Goal: Task Accomplishment & Management: Manage account settings

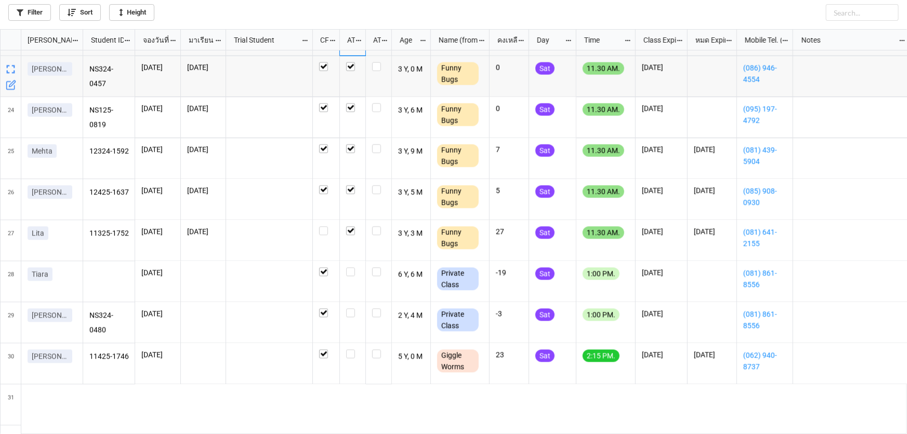
scroll to position [904, 0]
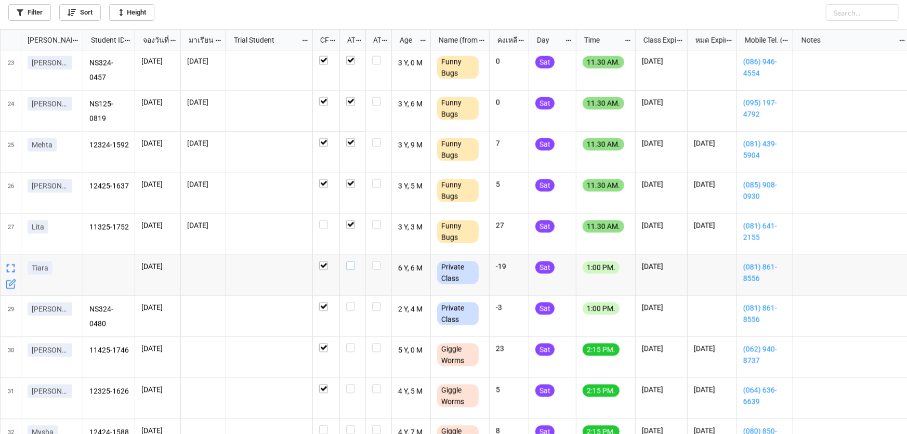
drag, startPoint x: 351, startPoint y: 268, endPoint x: 340, endPoint y: 291, distance: 25.3
click at [351, 261] on label "grid" at bounding box center [352, 261] width 13 height 0
click at [350, 302] on label "grid" at bounding box center [352, 302] width 13 height 0
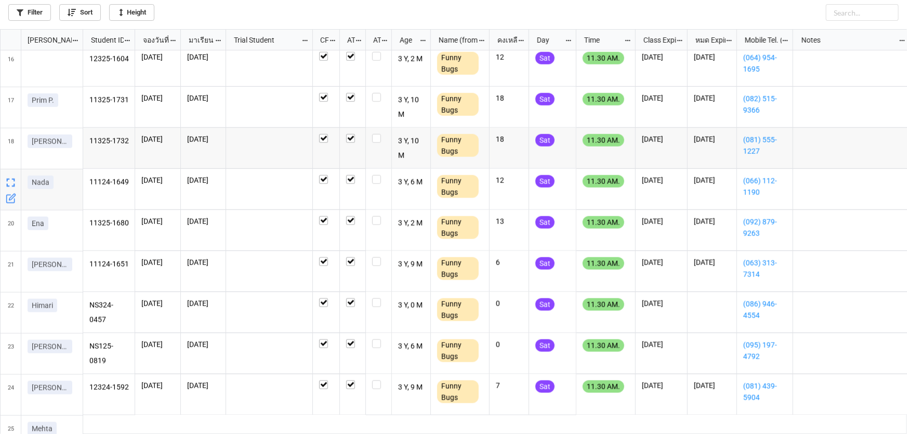
scroll to position [667, 0]
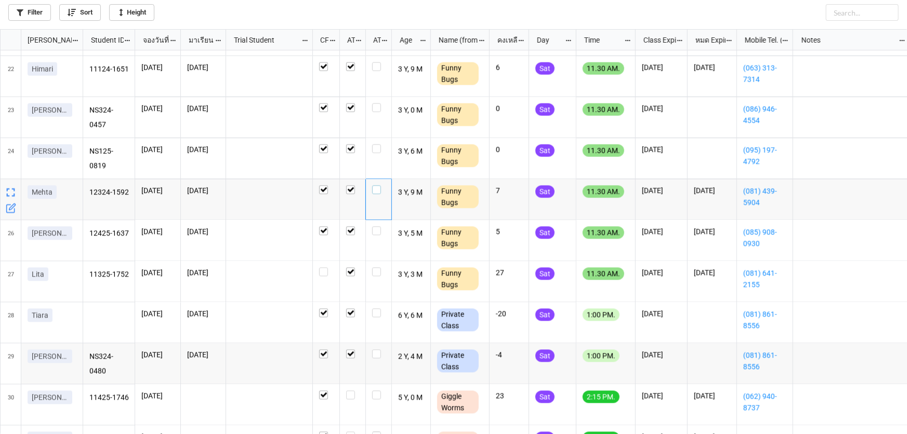
click at [375, 186] on label "grid" at bounding box center [378, 186] width 13 height 0
click at [349, 186] on label "grid" at bounding box center [352, 186] width 13 height 0
click at [348, 186] on label "grid" at bounding box center [352, 186] width 13 height 0
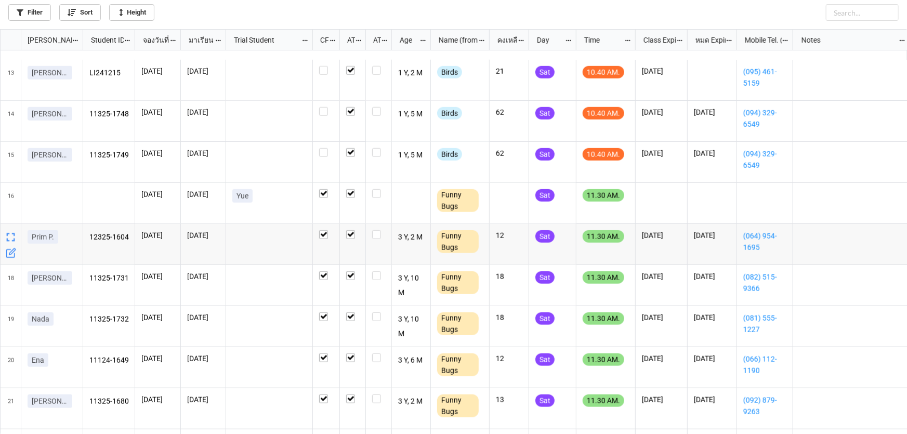
scroll to position [566, 0]
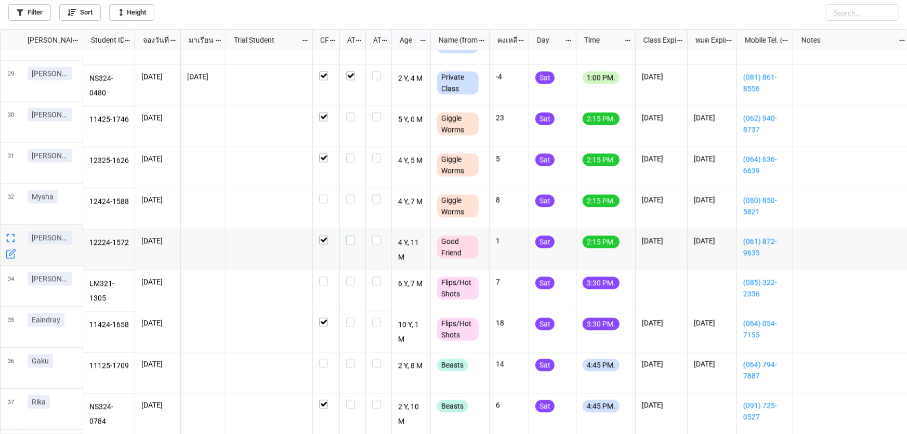
click at [351, 235] on label "grid" at bounding box center [352, 235] width 13 height 0
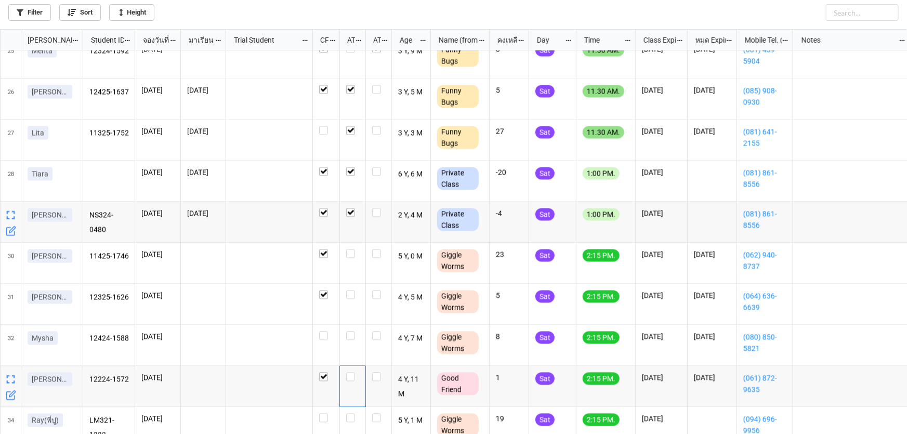
scroll to position [1092, 0]
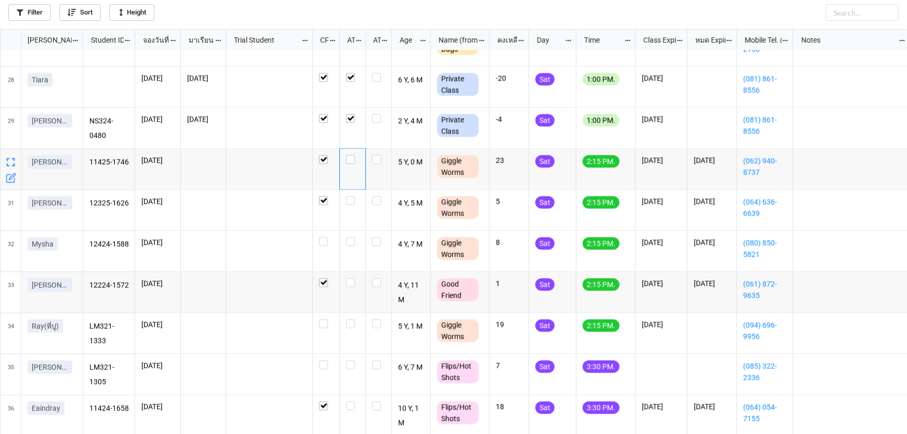
click at [349, 155] on label "grid" at bounding box center [352, 155] width 13 height 0
click at [9, 299] on icon "grid" at bounding box center [11, 301] width 10 height 10
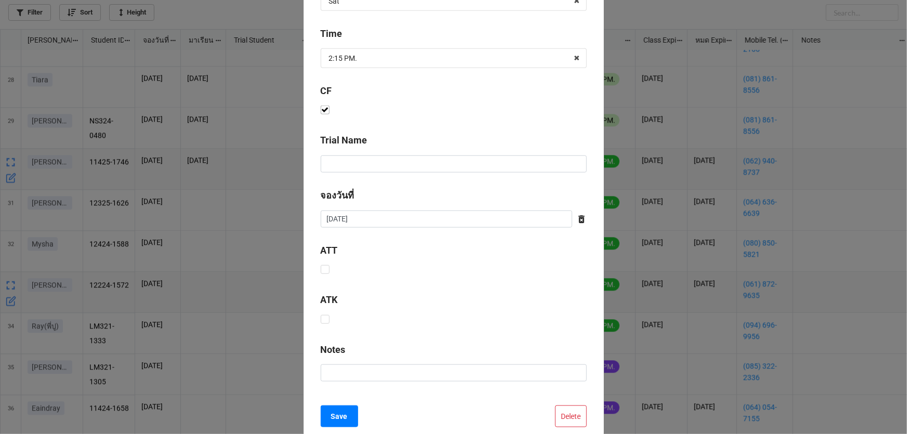
scroll to position [421, 0]
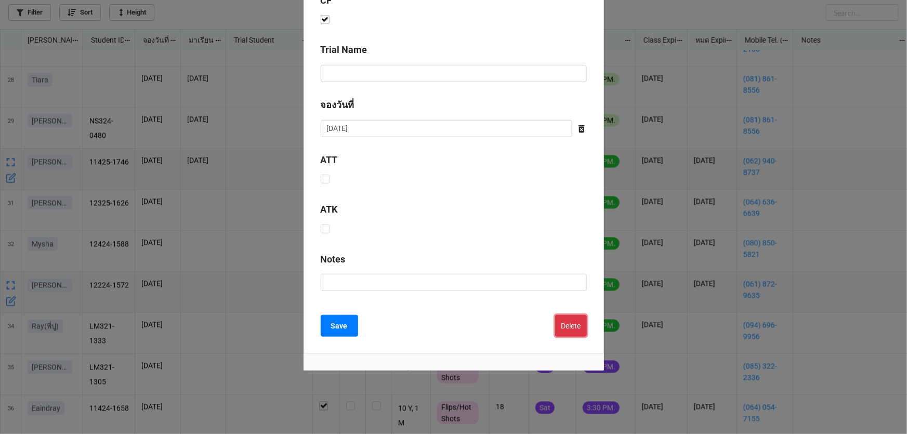
click at [563, 324] on button "Delete" at bounding box center [571, 326] width 32 height 22
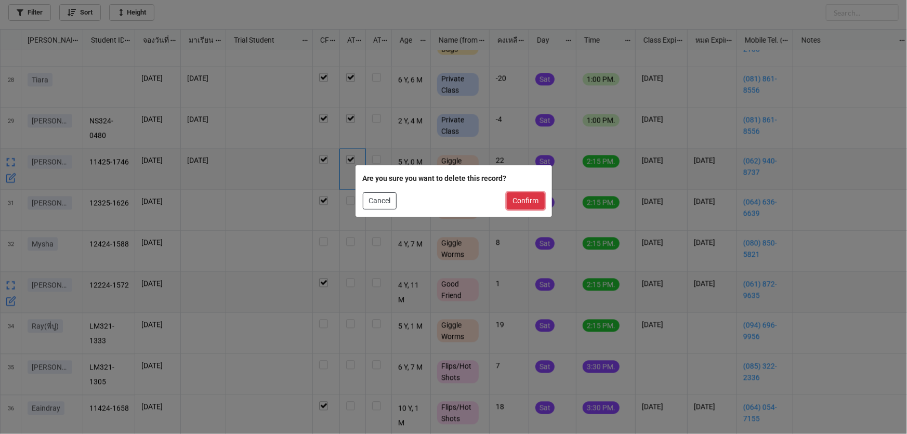
click at [517, 200] on button "Confirm" at bounding box center [526, 201] width 38 height 18
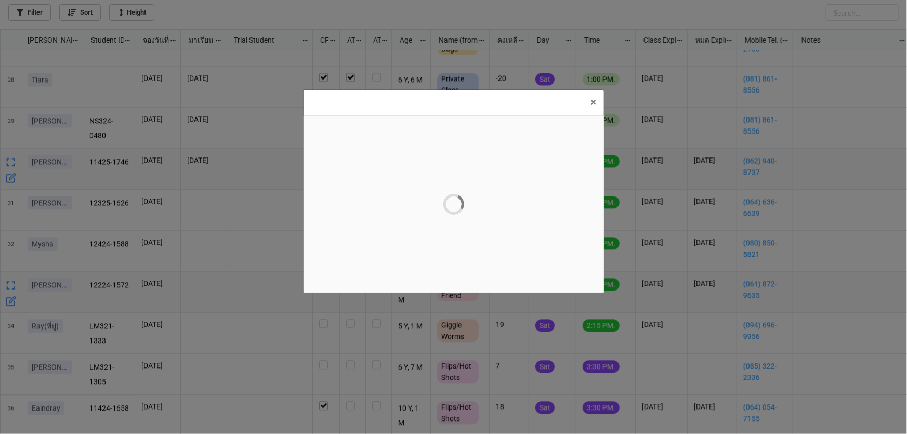
scroll to position [0, 0]
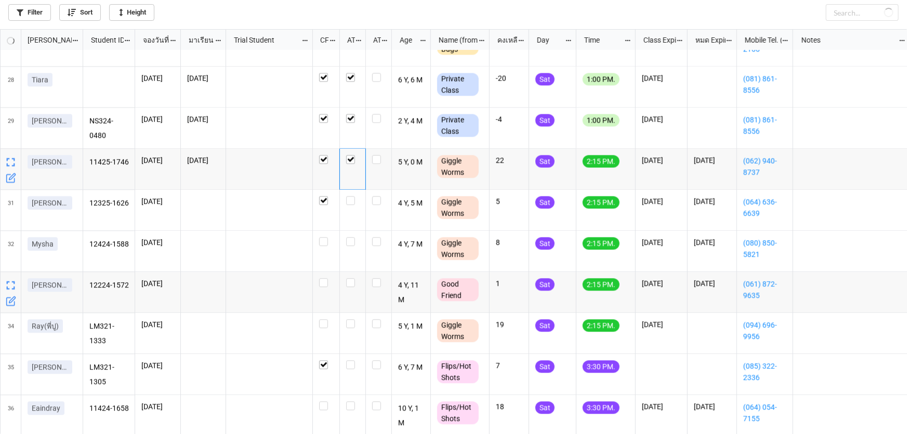
checkbox input "false"
checkbox input "true"
checkbox input "false"
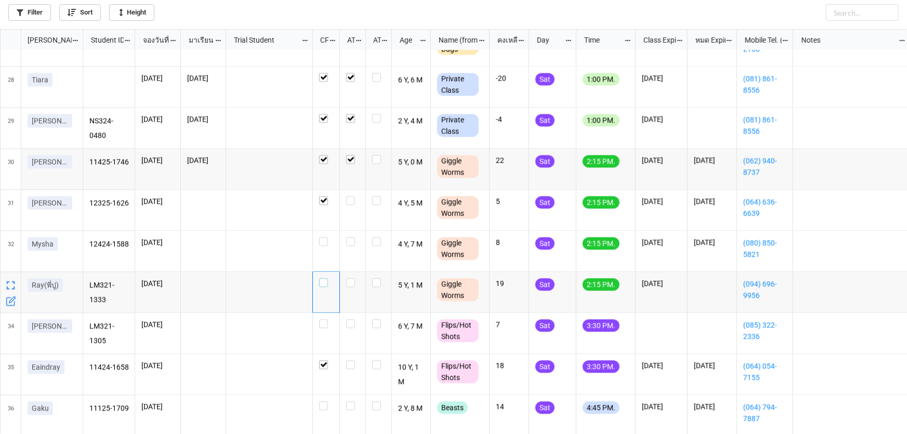
click at [324, 278] on label "grid" at bounding box center [326, 278] width 14 height 0
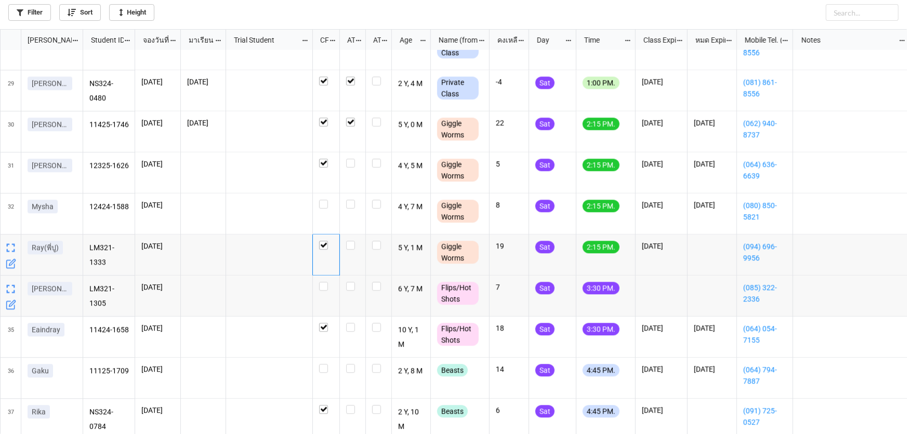
scroll to position [1140, 0]
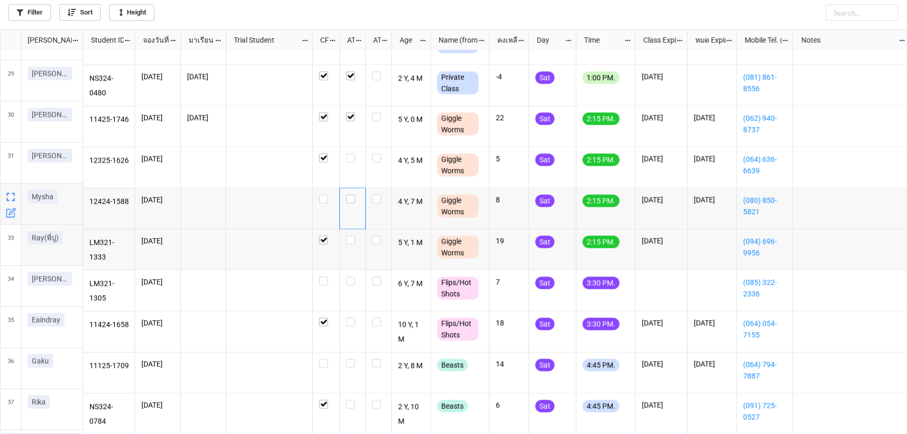
click at [353, 194] on label "grid" at bounding box center [352, 194] width 13 height 0
click at [352, 153] on label "grid" at bounding box center [352, 153] width 13 height 0
checkbox input "false"
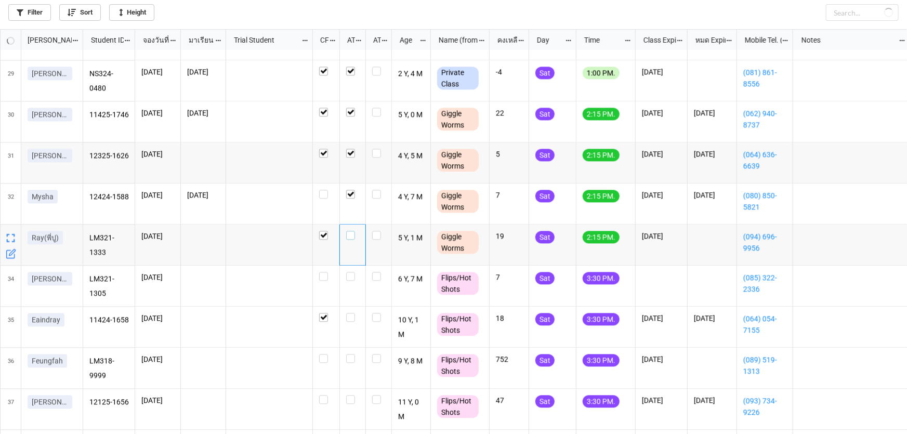
click at [349, 231] on label "grid" at bounding box center [352, 231] width 13 height 0
checkbox input "true"
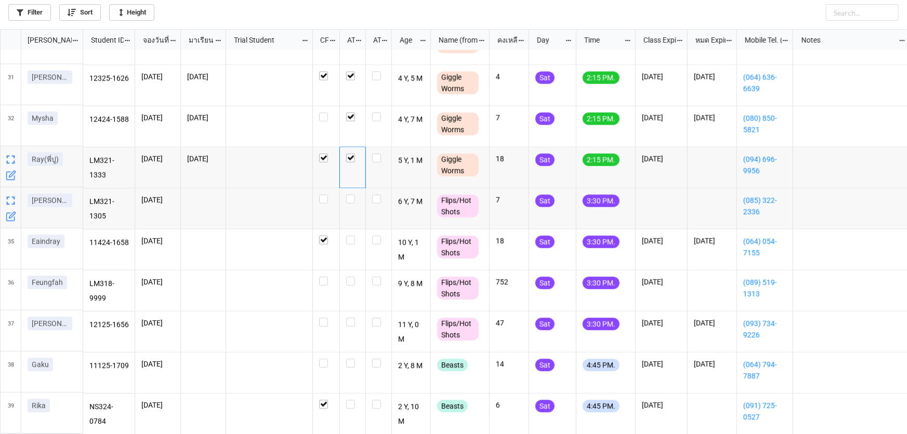
scroll to position [1222, 0]
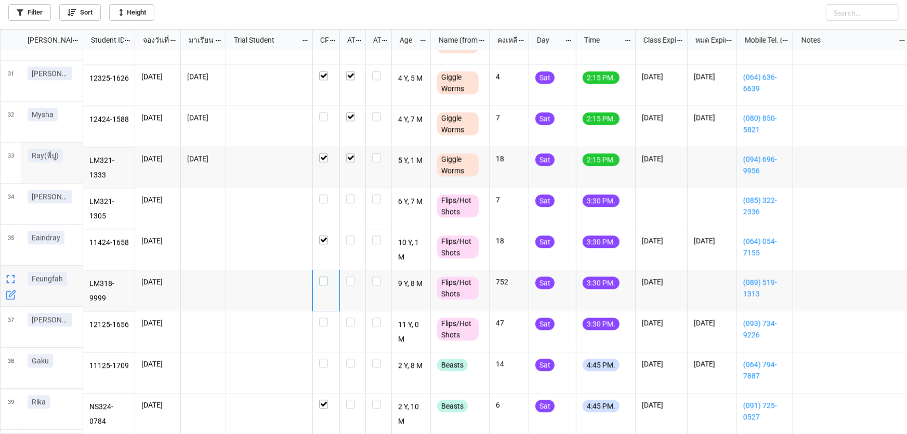
click at [324, 276] on label "grid" at bounding box center [326, 276] width 14 height 0
click at [323, 318] on label "grid" at bounding box center [326, 318] width 14 height 0
checkbox input "true"
